Goal: Find specific page/section

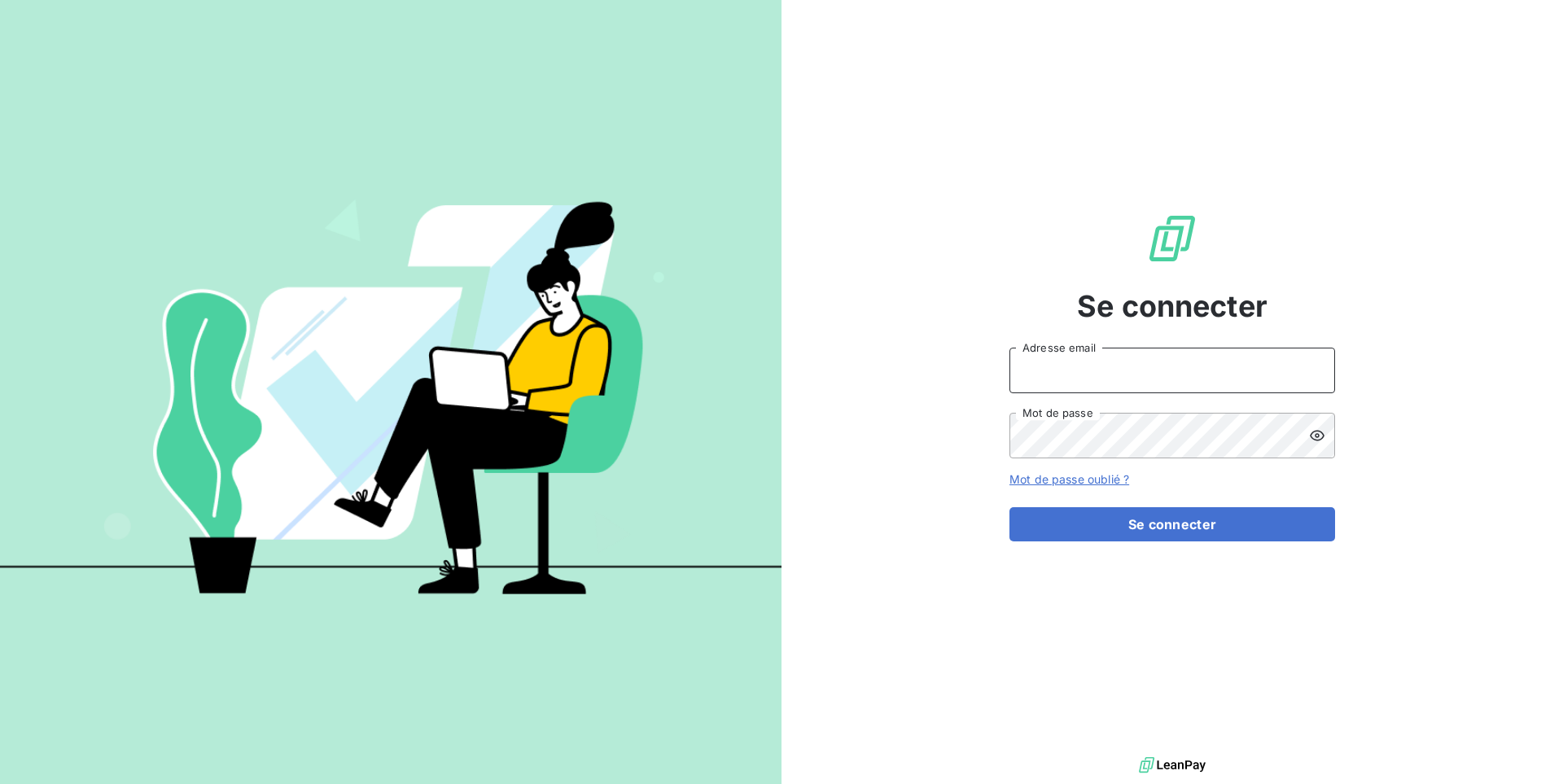
click at [1079, 359] on input "Adresse email" at bounding box center [1172, 371] width 326 height 46
type input "admin@a2pcomptabilite"
click at [1009, 507] on button "Se connecter" at bounding box center [1172, 524] width 326 height 34
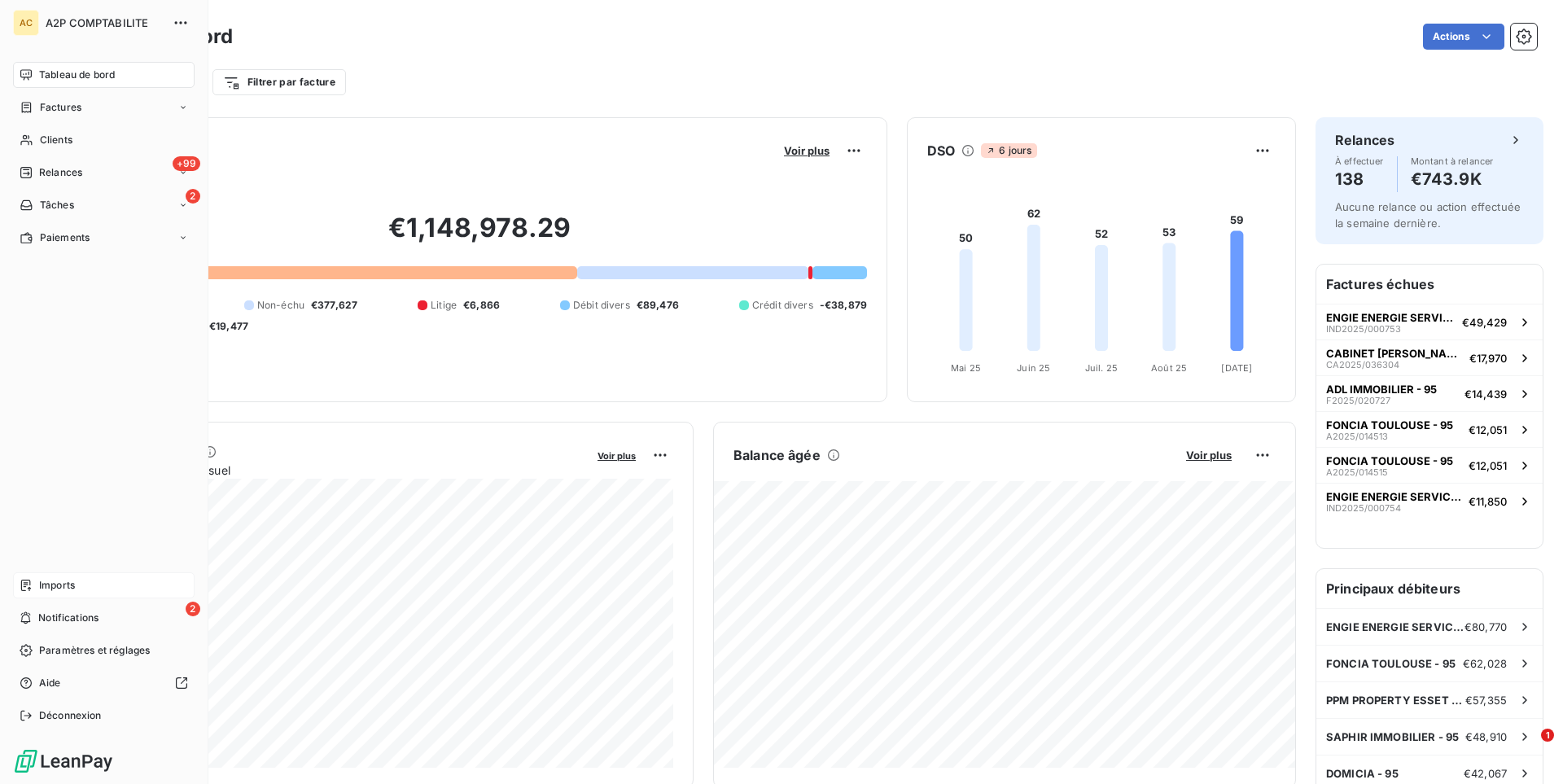
click at [75, 590] on span "Imports" at bounding box center [57, 585] width 36 height 14
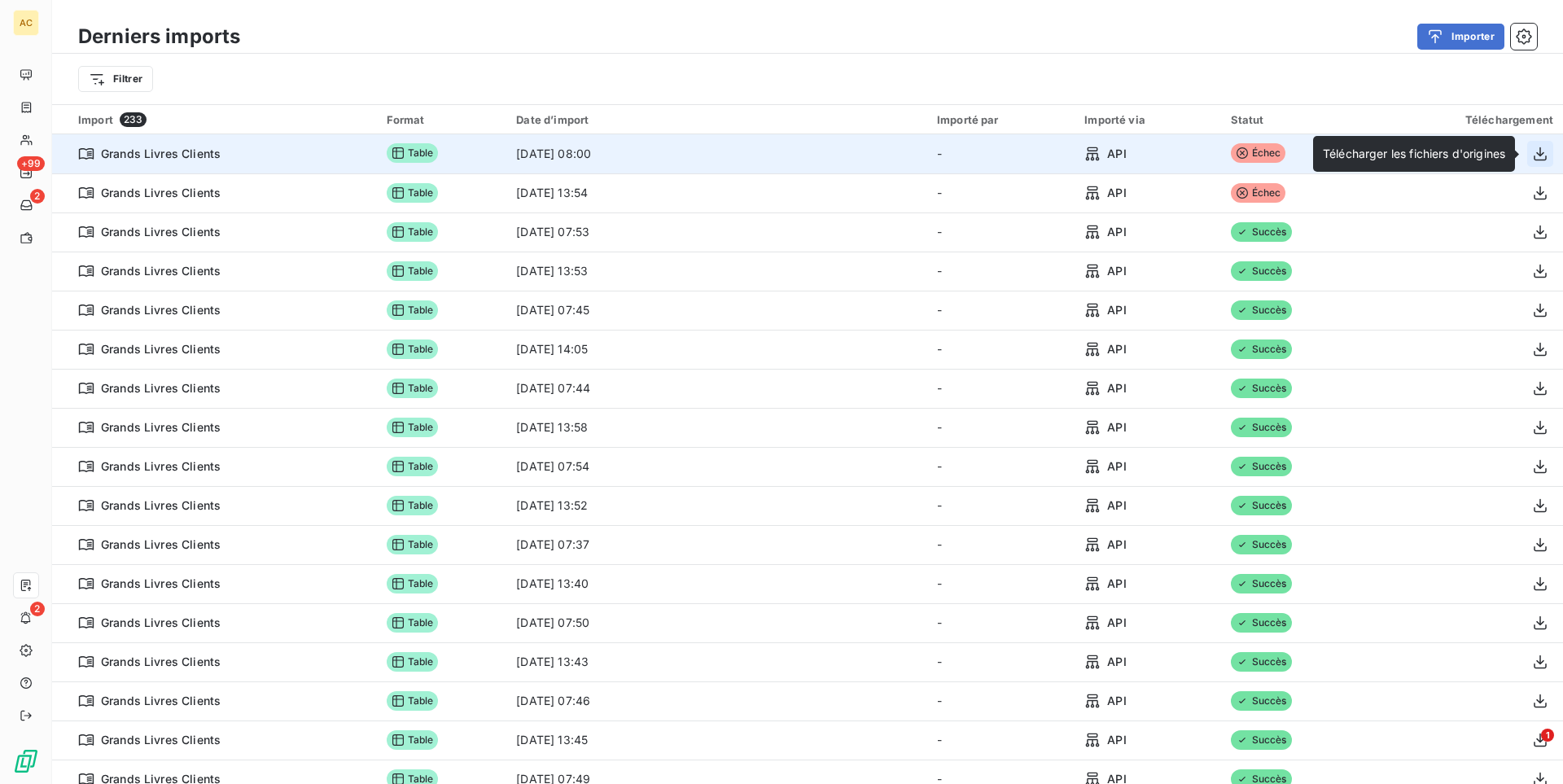
click at [1542, 154] on icon "button" at bounding box center [1540, 153] width 13 height 14
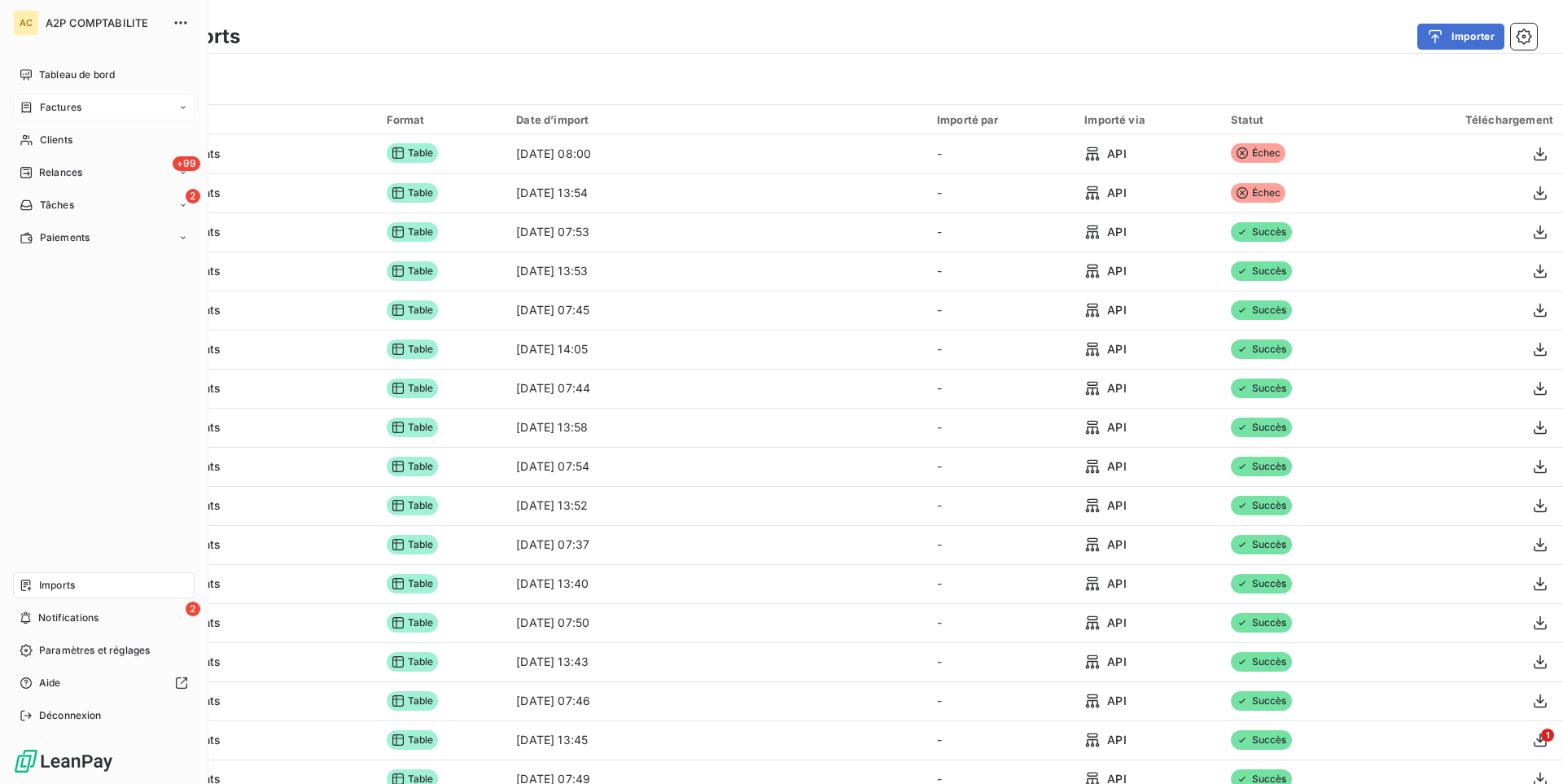
click at [69, 104] on span "Factures" at bounding box center [60, 107] width 42 height 14
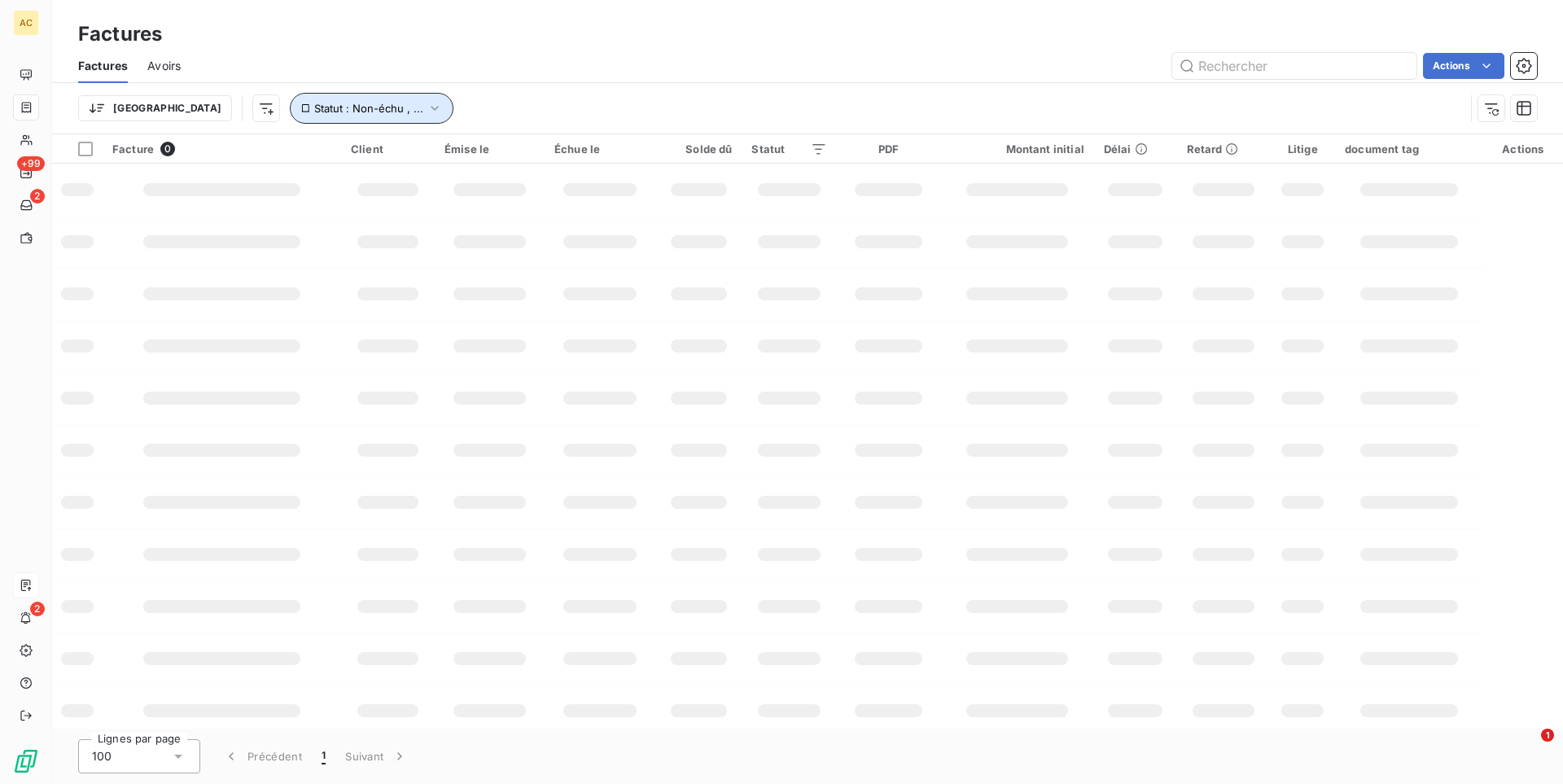
click at [337, 109] on button "Statut : Non-échu , ..." at bounding box center [372, 108] width 163 height 31
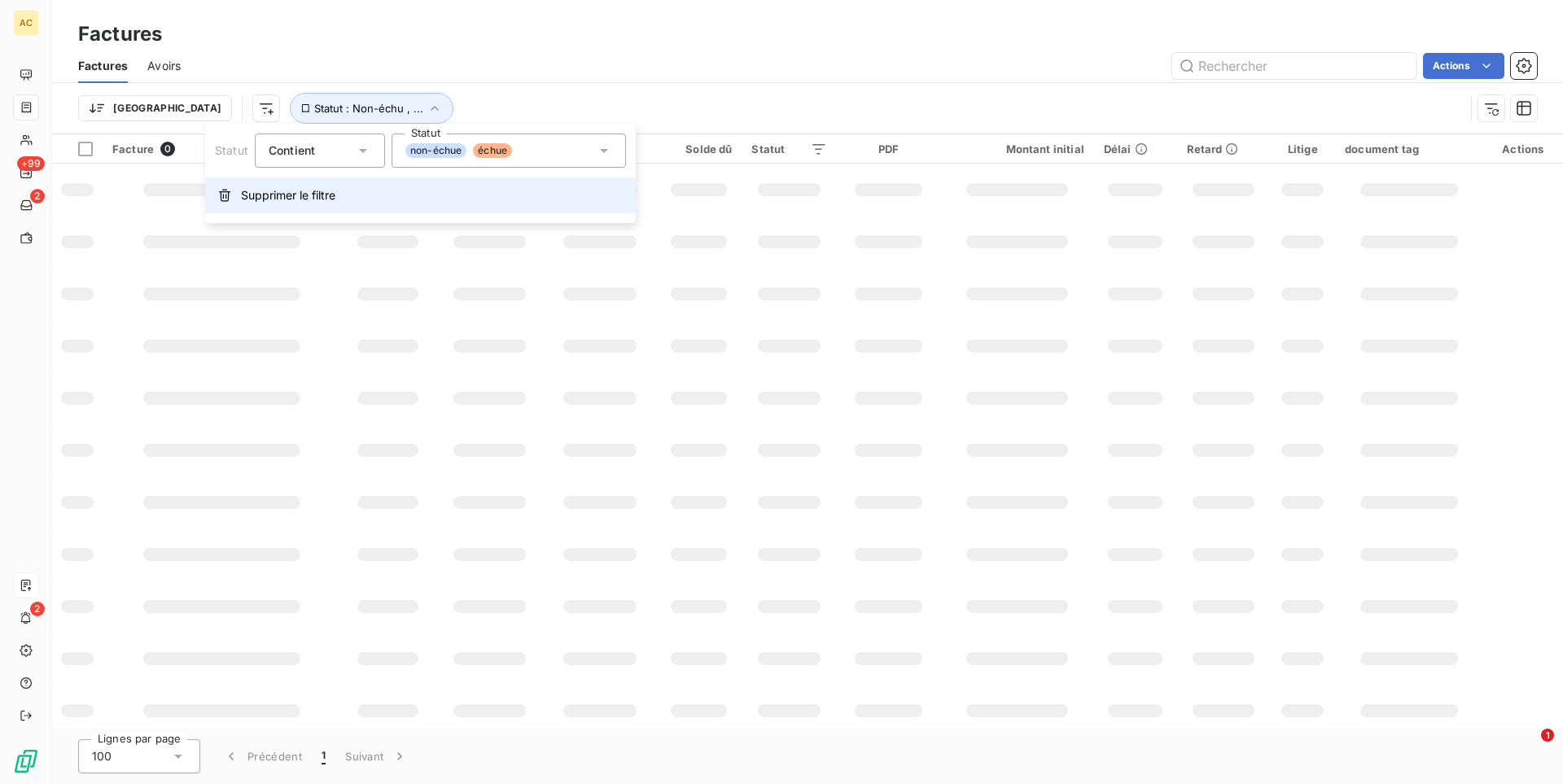
click at [311, 191] on span "Supprimer le filtre" at bounding box center [287, 195] width 94 height 16
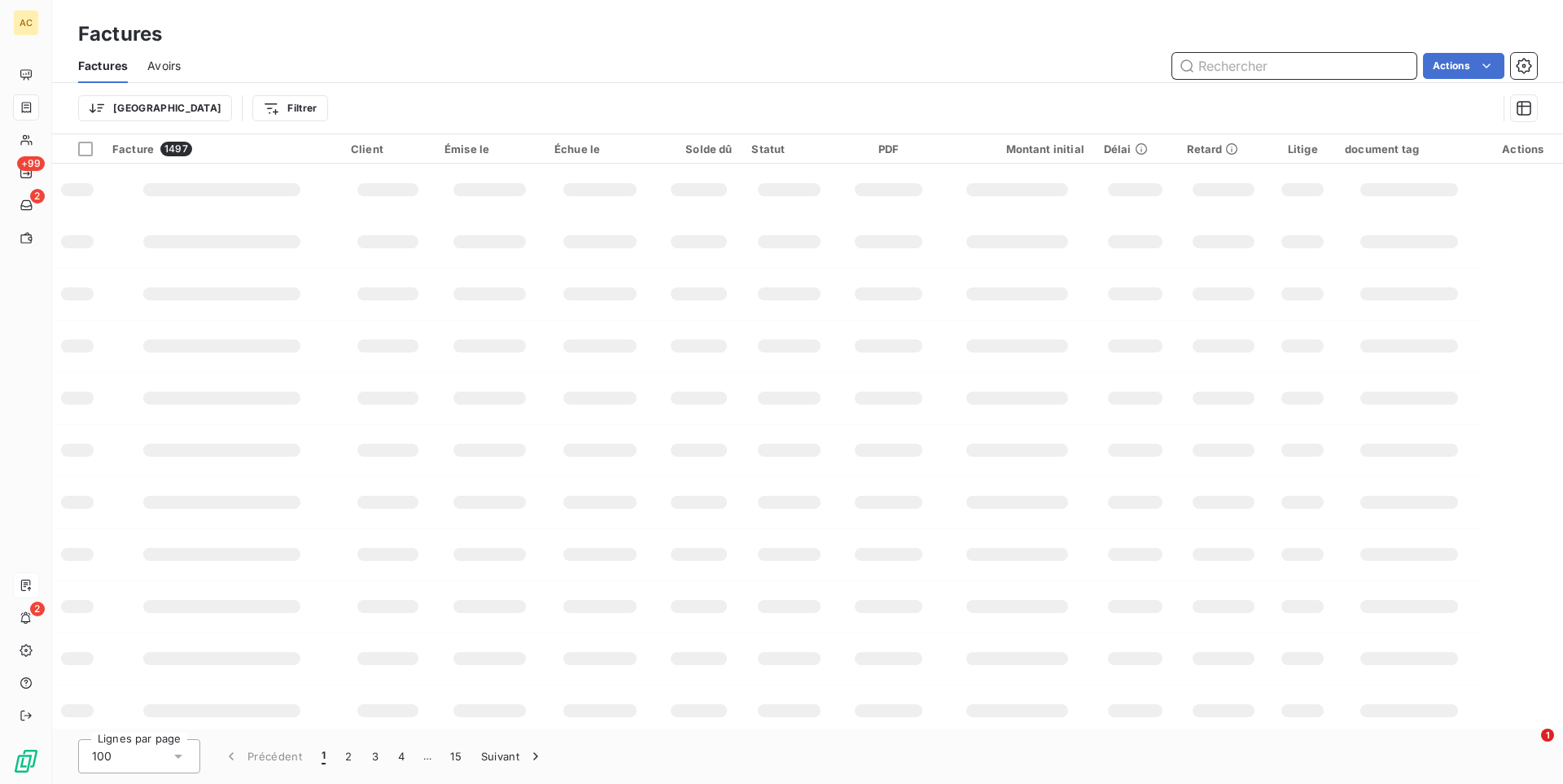
click at [1230, 64] on input "text" at bounding box center [1294, 65] width 244 height 26
paste input "F2025/021082"
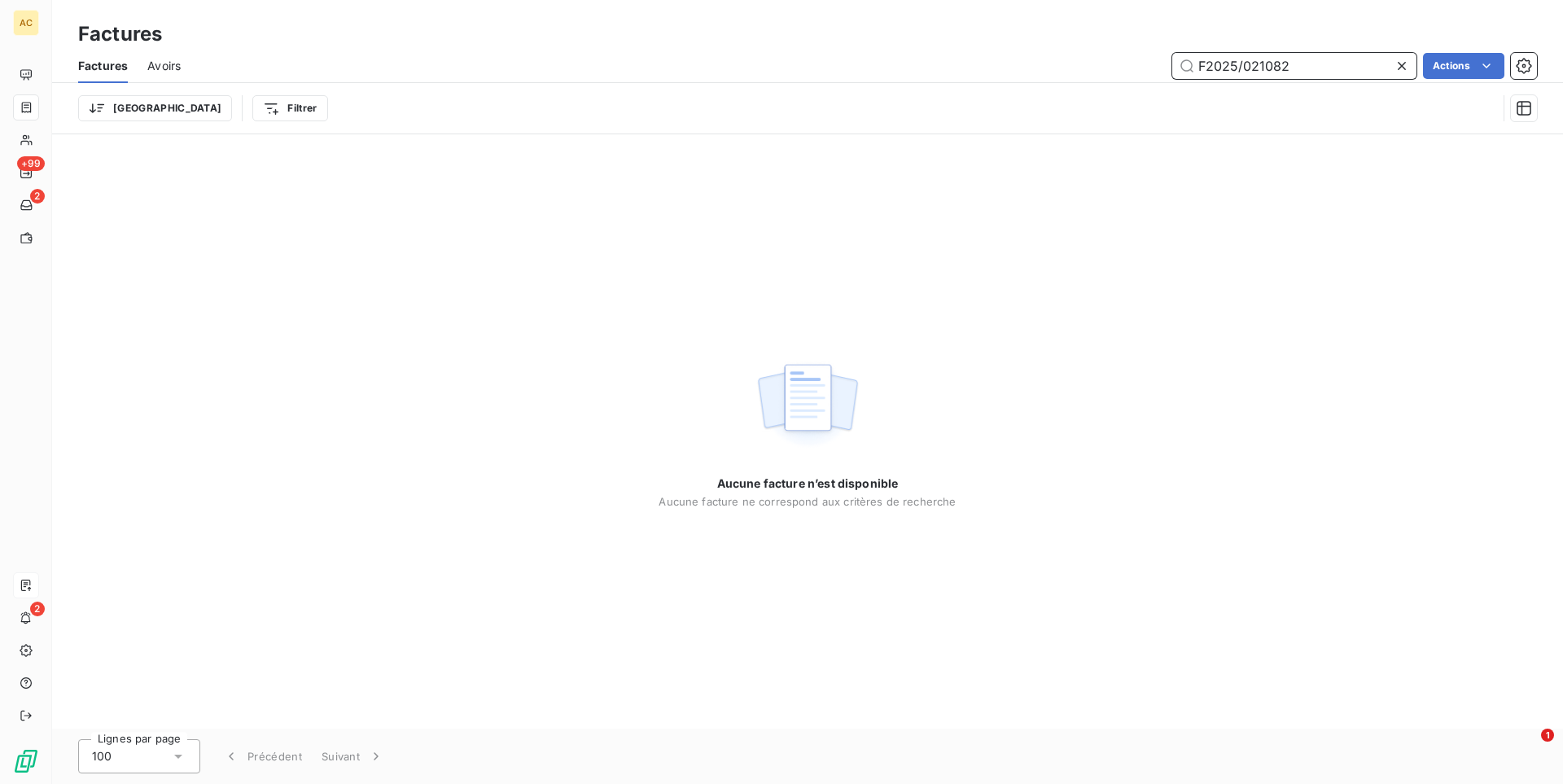
click at [158, 64] on span "Avoirs" at bounding box center [163, 65] width 33 height 16
type input "F2025/021082"
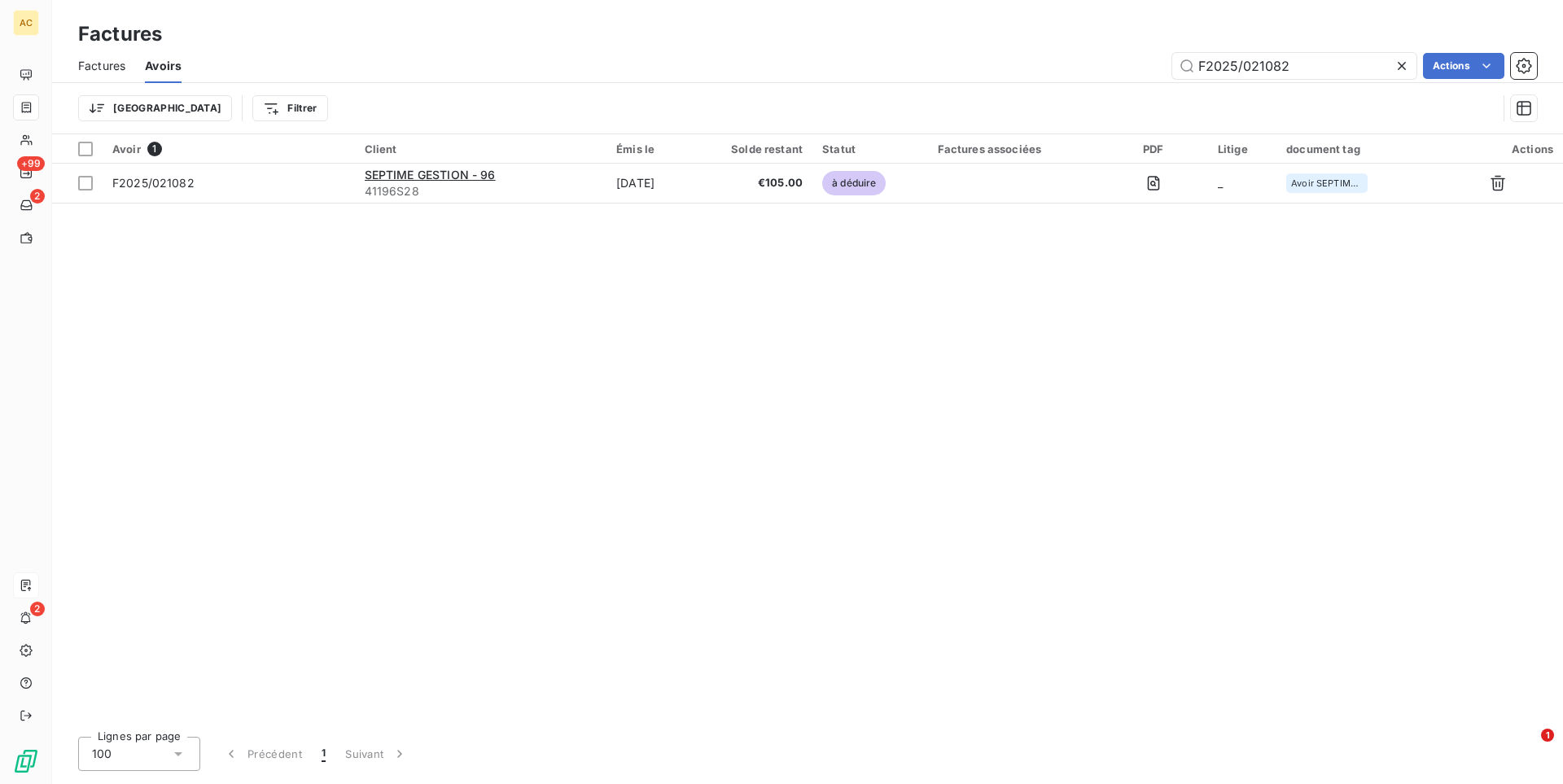
type input "F2025/021082"
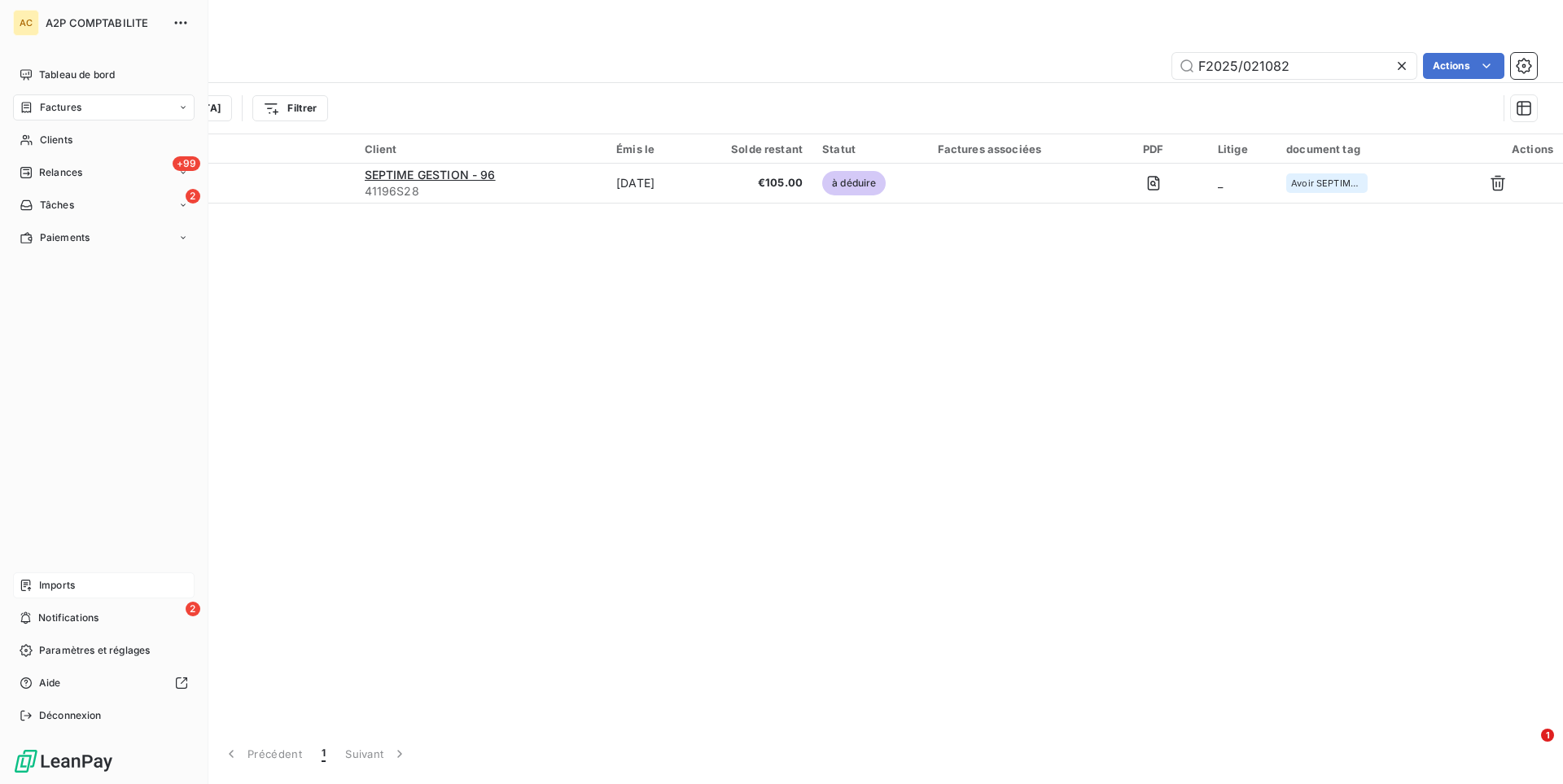
click at [59, 594] on div "Imports" at bounding box center [103, 585] width 181 height 26
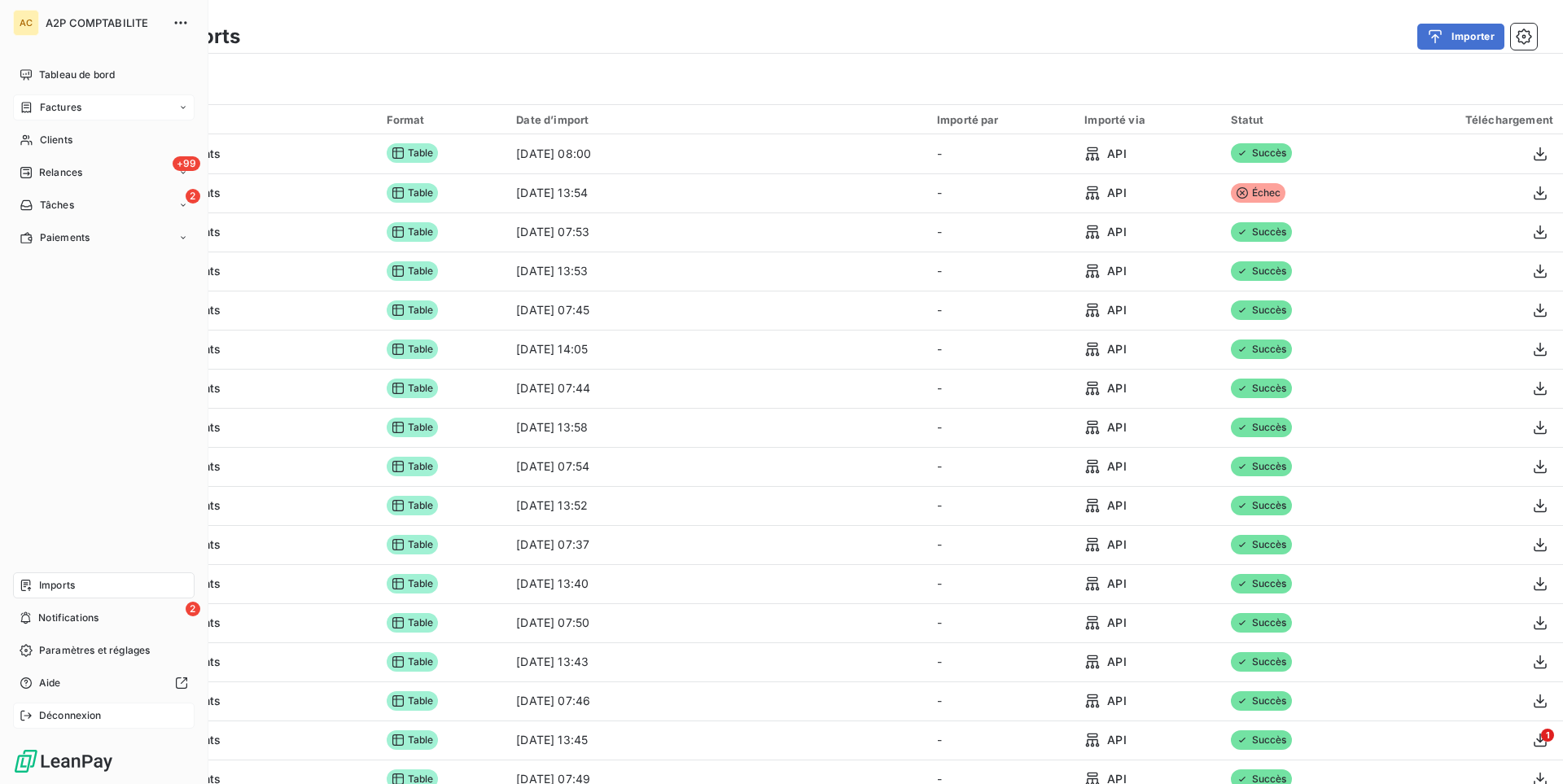
click at [46, 725] on div "Déconnexion" at bounding box center [103, 715] width 181 height 26
